Goal: Information Seeking & Learning: Learn about a topic

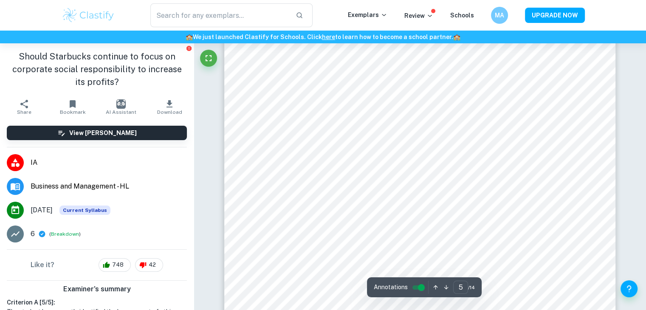
scroll to position [2400, 0]
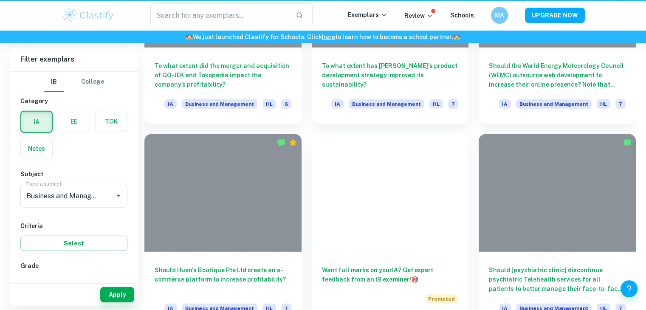
scroll to position [1920, 0]
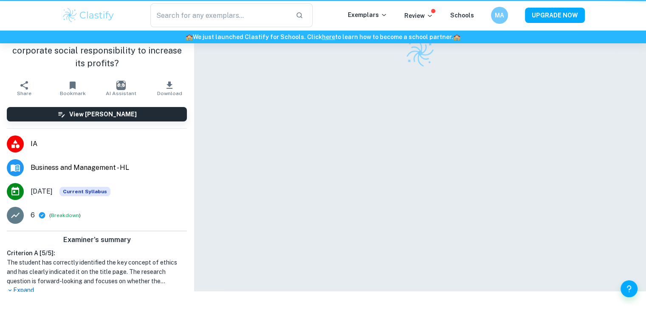
scroll to position [43, 0]
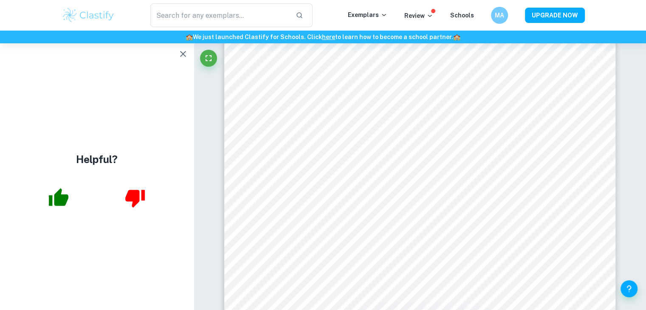
click at [177, 45] on div "Helpful?" at bounding box center [97, 176] width 194 height 267
click at [179, 54] on icon "button" at bounding box center [183, 54] width 10 height 10
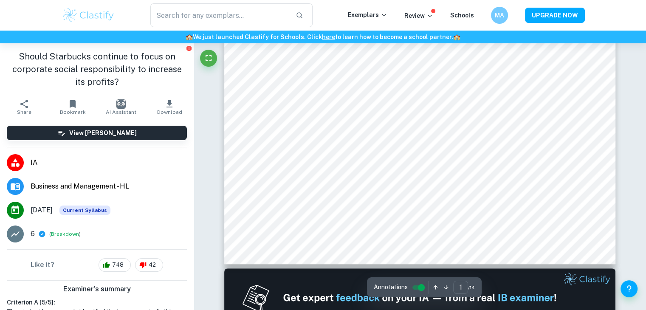
scroll to position [342, 0]
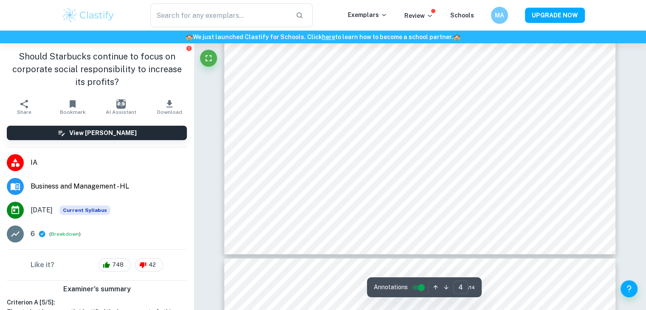
type input "5"
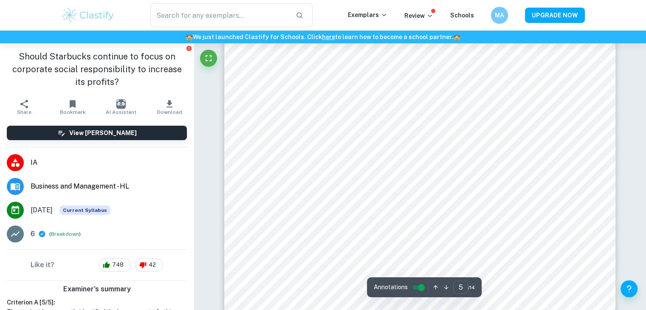
scroll to position [2517, 0]
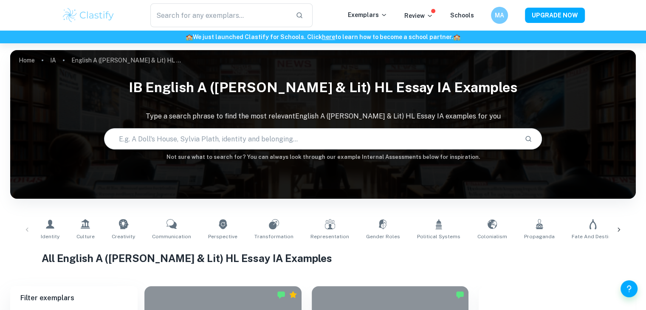
click at [277, 140] on input "text" at bounding box center [310, 139] width 413 height 24
click at [224, 138] on input "text" at bounding box center [310, 139] width 413 height 24
type input "when rain clouds gather"
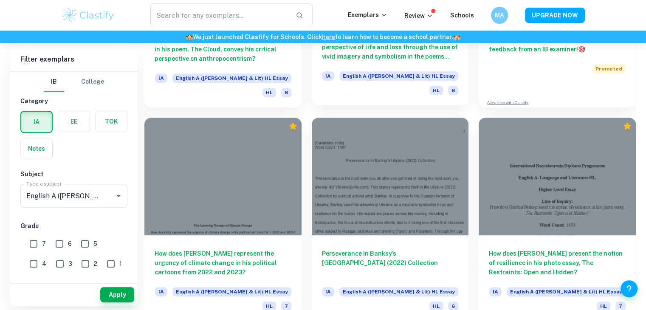
scroll to position [383, 0]
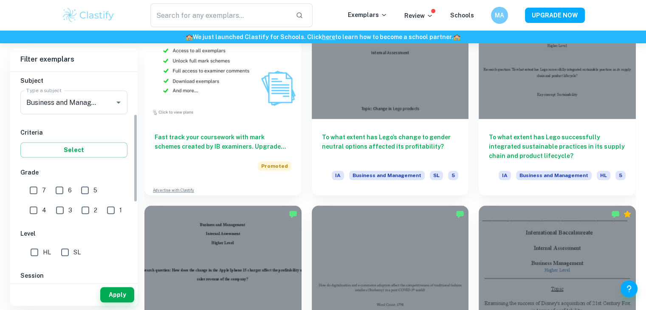
scroll to position [102, 0]
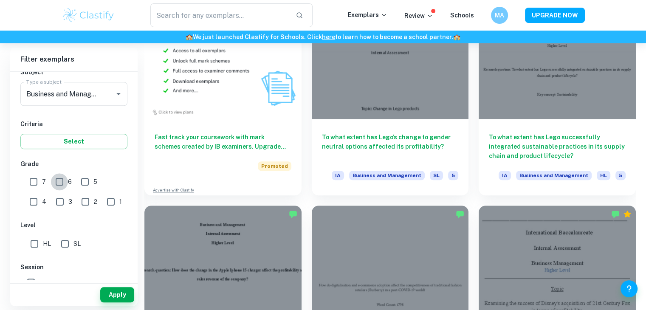
click at [55, 179] on input "6" at bounding box center [59, 181] width 17 height 17
checkbox input "true"
click at [29, 176] on input "7" at bounding box center [33, 181] width 17 height 17
checkbox input "true"
click at [31, 236] on input "HL" at bounding box center [34, 243] width 17 height 17
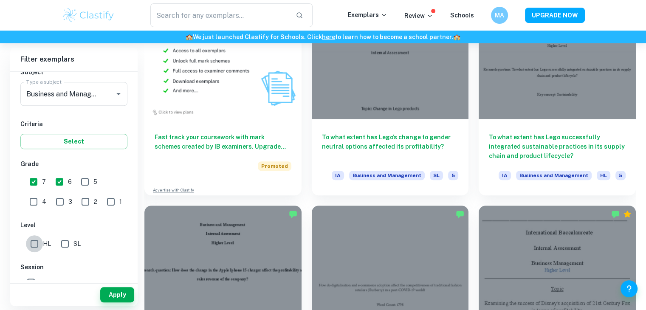
checkbox input "true"
click at [112, 288] on button "Apply" at bounding box center [117, 294] width 34 height 15
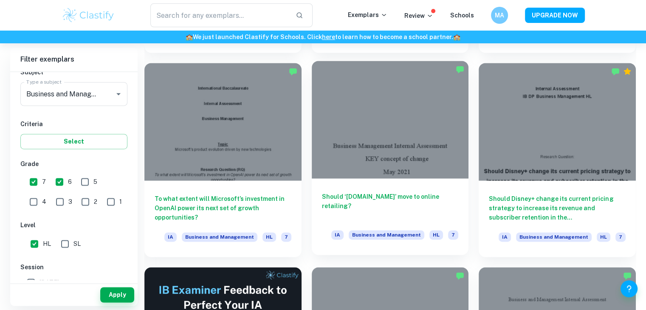
scroll to position [1230, 0]
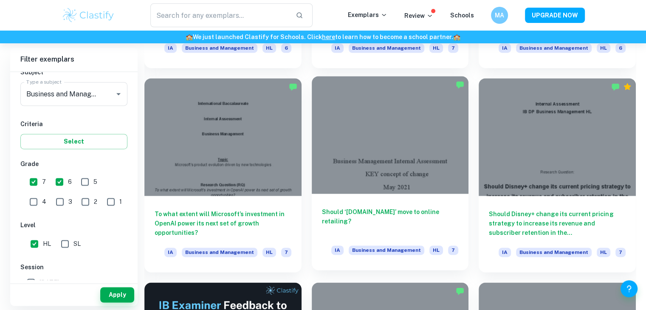
click at [361, 183] on div at bounding box center [390, 135] width 157 height 118
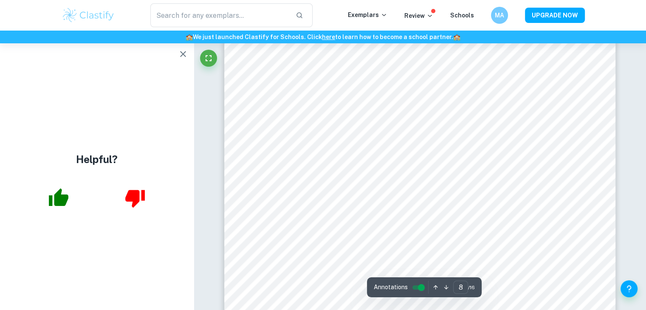
scroll to position [4170, 0]
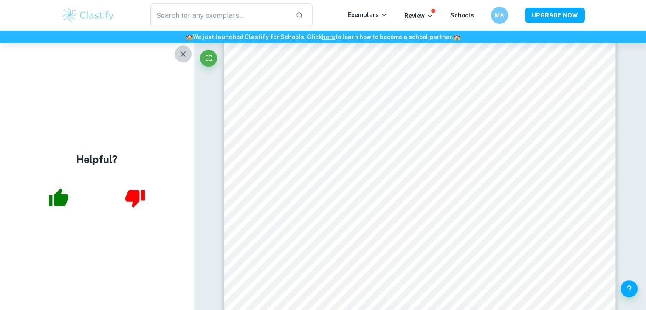
click at [182, 50] on icon "button" at bounding box center [183, 54] width 10 height 10
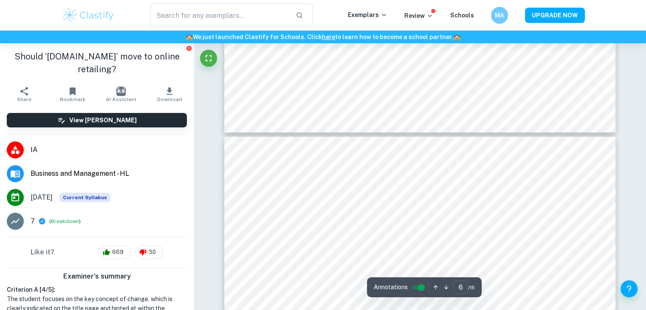
scroll to position [3100, 0]
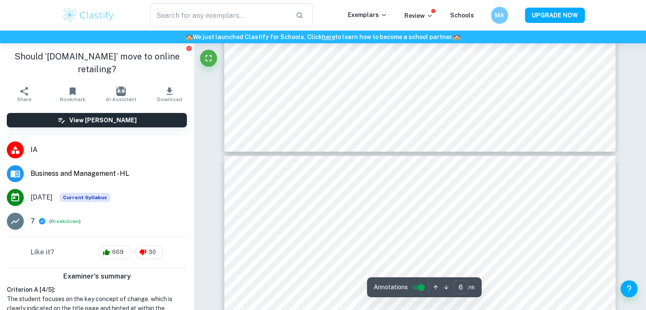
type input "7"
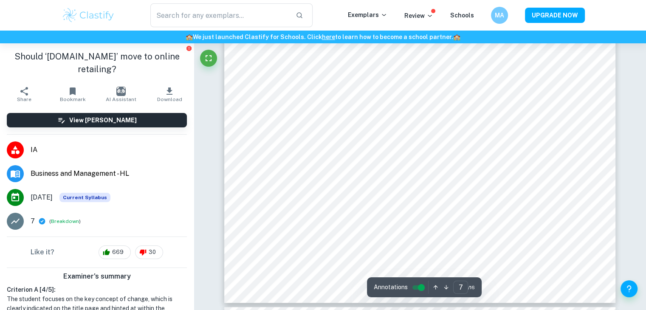
scroll to position [3774, 0]
